Goal: Task Accomplishment & Management: Complete application form

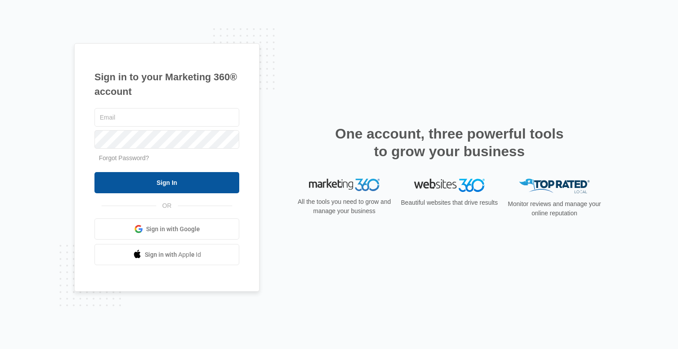
type input "[EMAIL_ADDRESS][DOMAIN_NAME]"
click at [131, 178] on input "Sign In" at bounding box center [166, 182] width 145 height 21
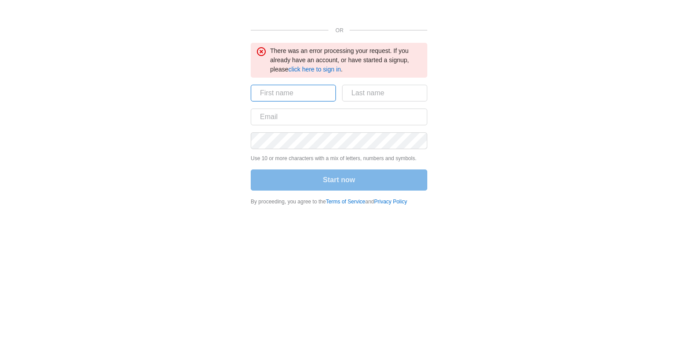
click at [282, 95] on input "text" at bounding box center [293, 93] width 85 height 17
type input "Jim"
type input "Newman"
click at [308, 116] on input "text" at bounding box center [339, 117] width 176 height 17
type input "emailjimnewman@gmail.com"
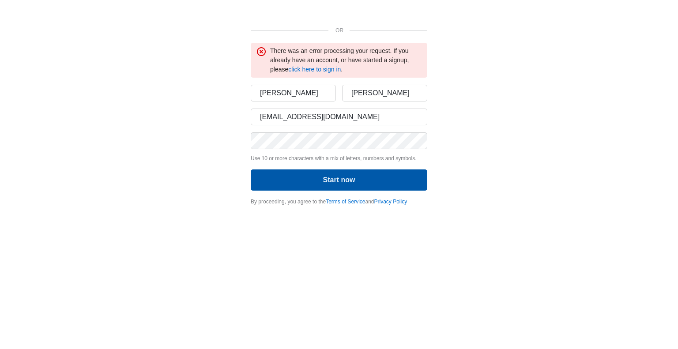
click at [323, 178] on button "Start now" at bounding box center [339, 179] width 176 height 21
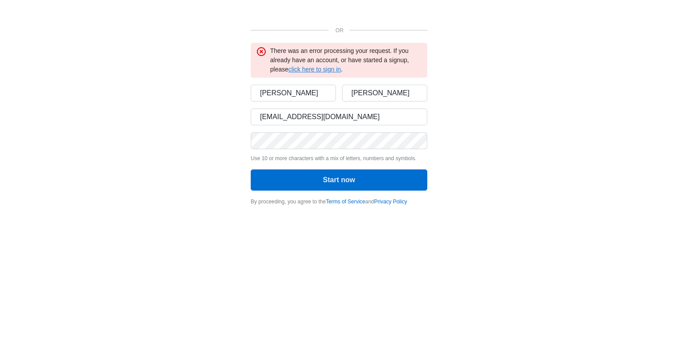
click at [305, 68] on link "click here to sign in" at bounding box center [314, 69] width 53 height 7
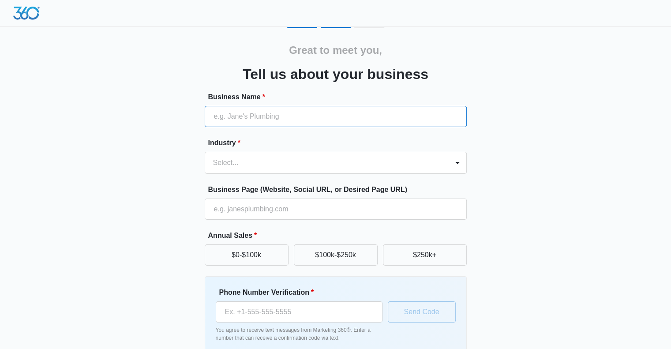
click at [287, 120] on input "Business Name *" at bounding box center [336, 116] width 262 height 21
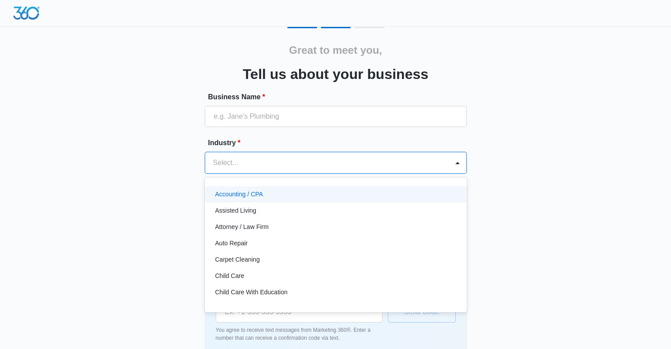
click at [303, 159] on div at bounding box center [325, 163] width 224 height 12
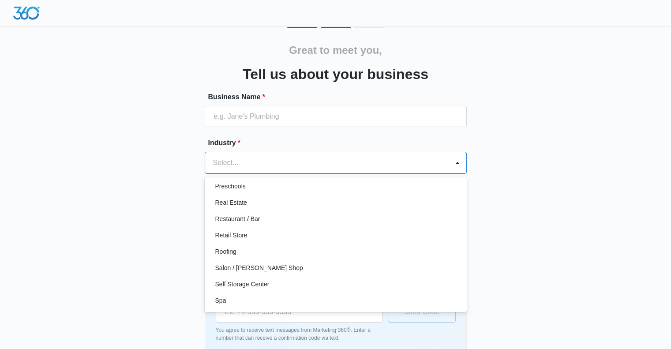
scroll to position [618, 0]
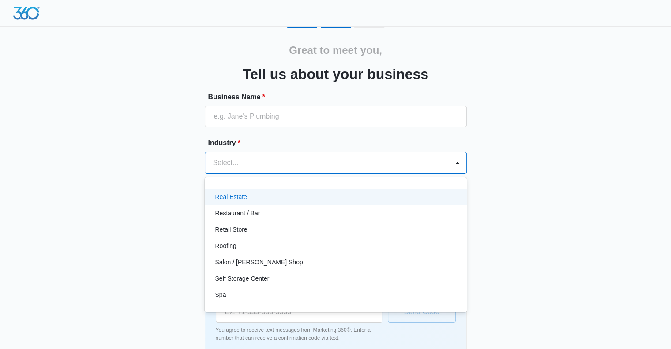
click at [293, 196] on div "Real Estate" at bounding box center [334, 196] width 239 height 9
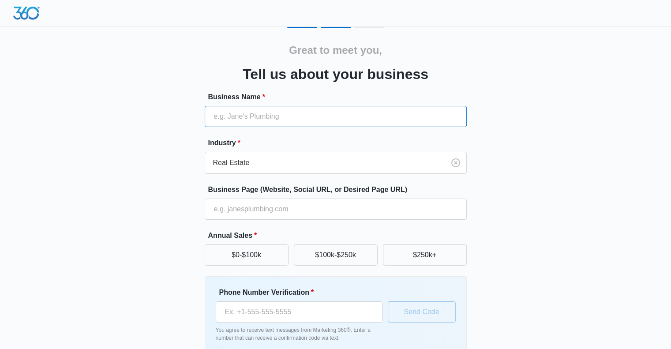
click at [270, 111] on input "Business Name *" at bounding box center [336, 116] width 262 height 21
type input "Jim Newman"
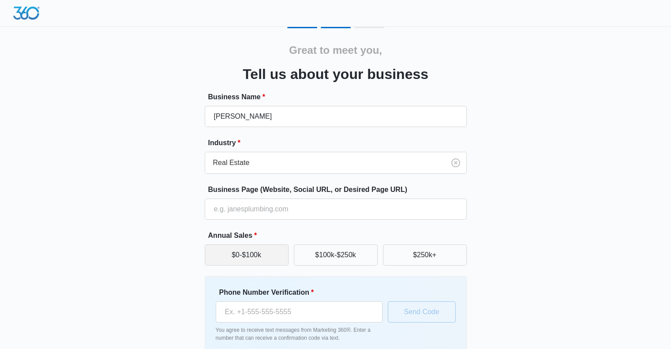
click at [265, 261] on button "$0-$100k" at bounding box center [247, 254] width 84 height 21
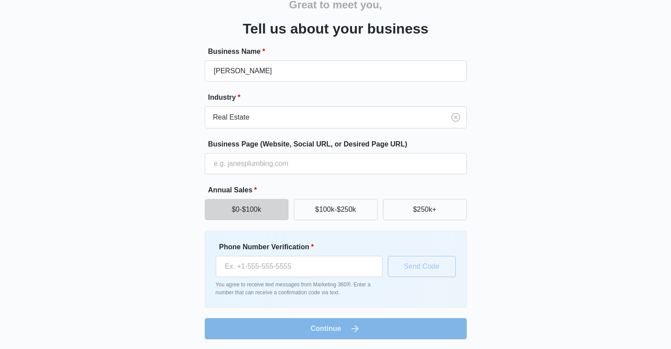
scroll to position [46, 0]
click at [279, 266] on input "Phone Number Verification *" at bounding box center [299, 265] width 167 height 21
type input "(517) 243-5865"
click at [424, 262] on button "Send Code" at bounding box center [422, 265] width 68 height 21
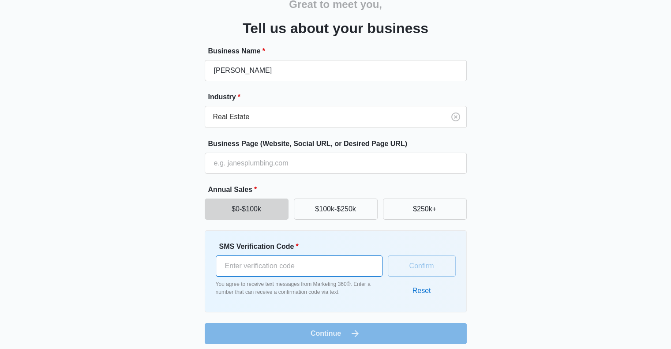
click at [327, 268] on input "SMS Verification Code *" at bounding box center [299, 265] width 167 height 21
type input "915948"
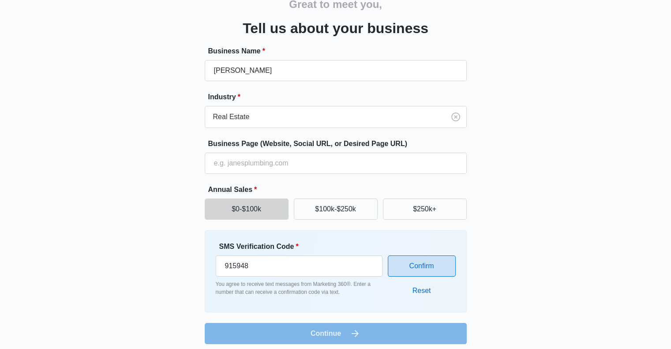
click at [425, 267] on button "Confirm" at bounding box center [422, 265] width 68 height 21
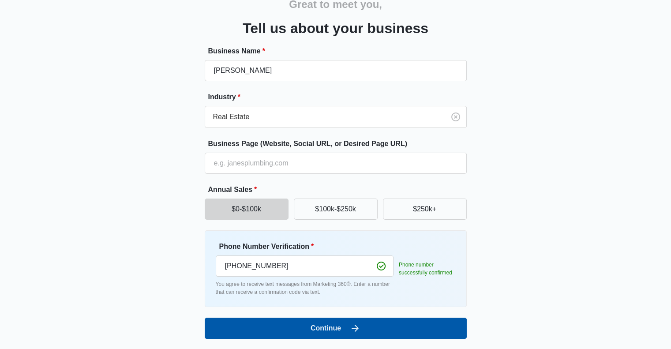
click at [378, 326] on button "Continue" at bounding box center [336, 328] width 262 height 21
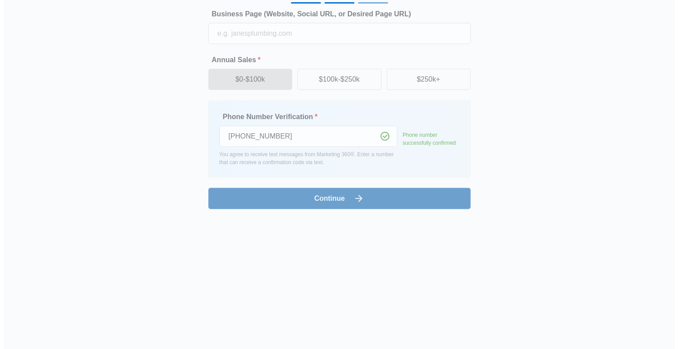
scroll to position [0, 0]
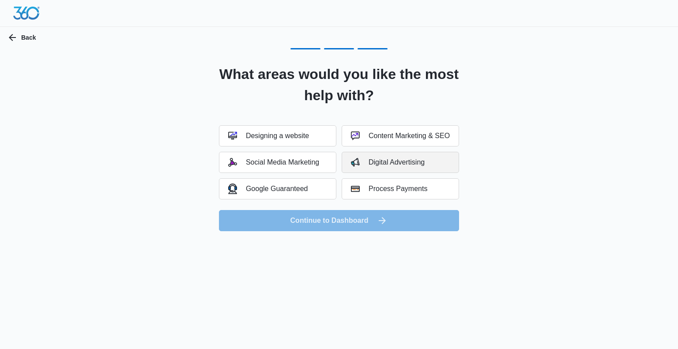
click at [378, 163] on div "Digital Advertising" at bounding box center [388, 162] width 74 height 9
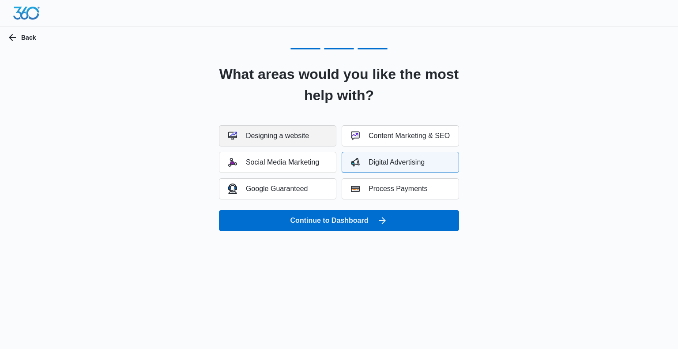
click at [326, 140] on button "Designing a website" at bounding box center [277, 135] width 117 height 21
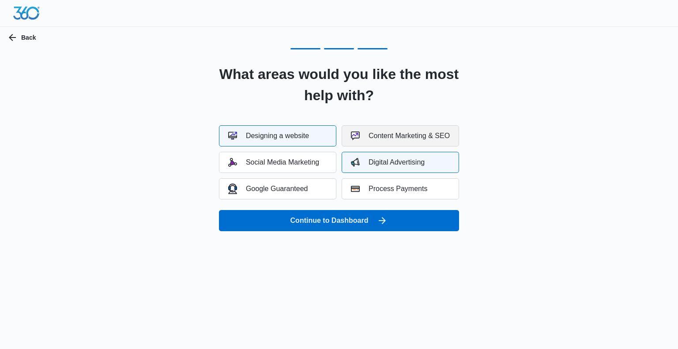
click at [369, 137] on div "Content Marketing & SEO" at bounding box center [400, 135] width 99 height 9
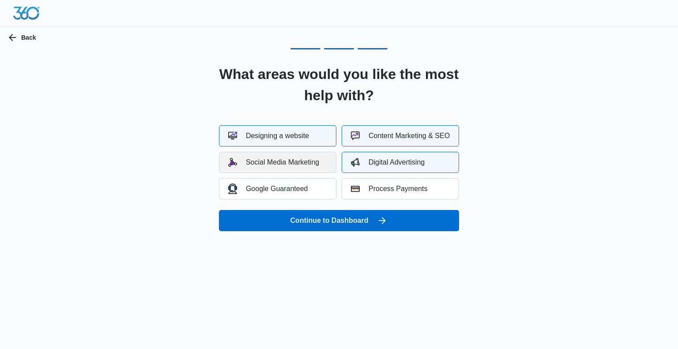
click at [320, 159] on button "Social Media Marketing" at bounding box center [277, 162] width 117 height 21
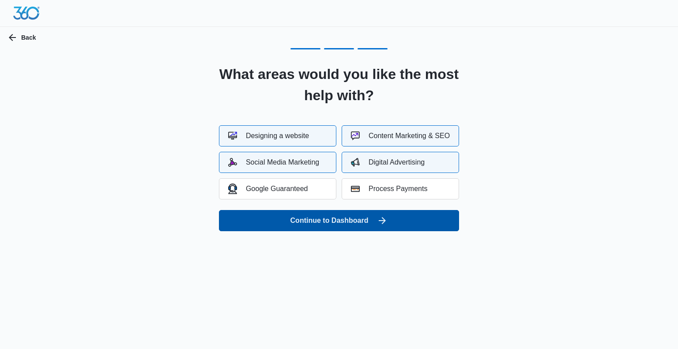
click at [334, 219] on button "Continue to Dashboard" at bounding box center [339, 220] width 240 height 21
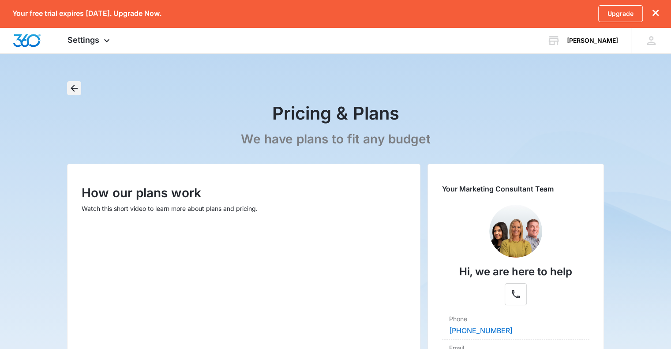
click at [73, 92] on icon "Back" at bounding box center [74, 88] width 11 height 11
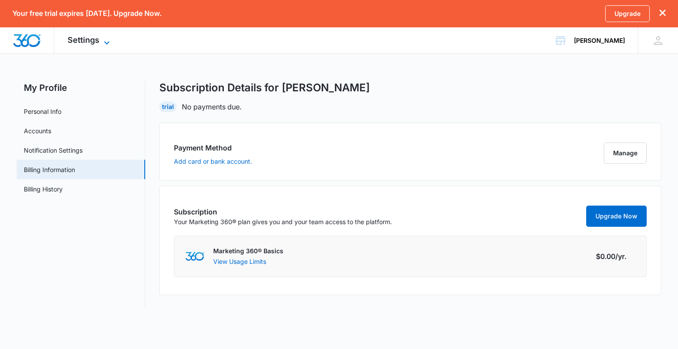
click at [103, 41] on icon at bounding box center [106, 43] width 11 height 11
